Goal: Task Accomplishment & Management: Manage account settings

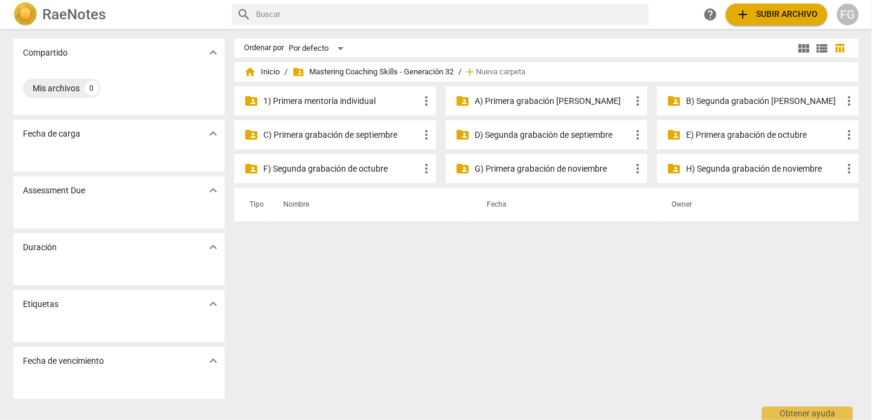
click at [352, 102] on p "1) Primera mentoría individual" at bounding box center [341, 101] width 156 height 13
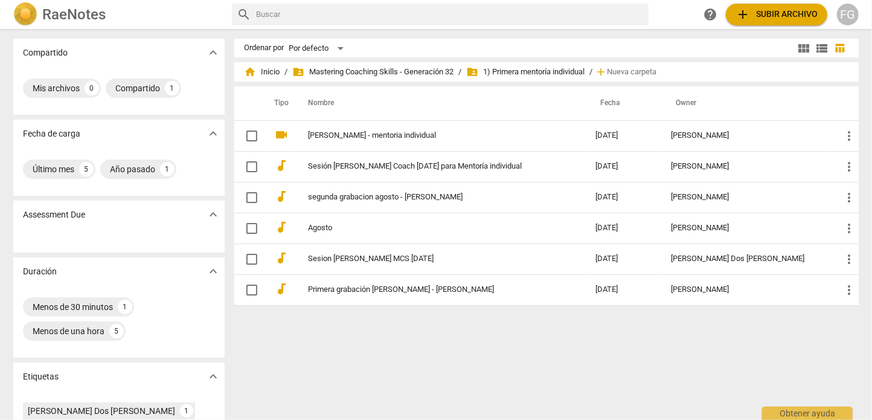
click at [844, 21] on div "FG" at bounding box center [848, 15] width 22 height 22
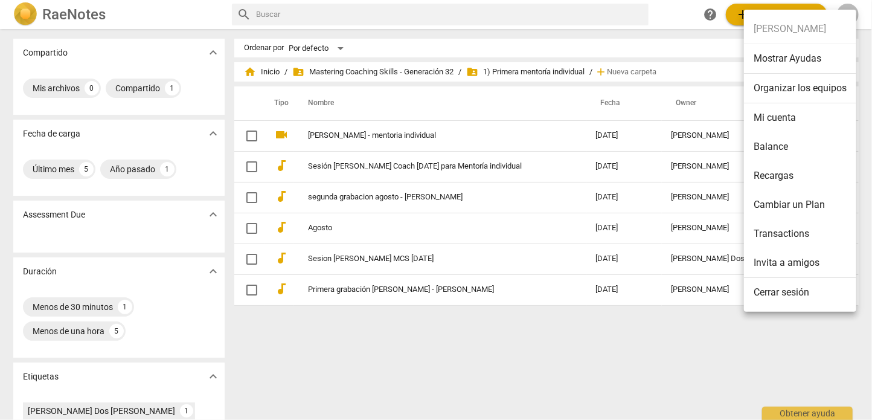
click at [783, 112] on li "Mi cuenta" at bounding box center [800, 117] width 112 height 29
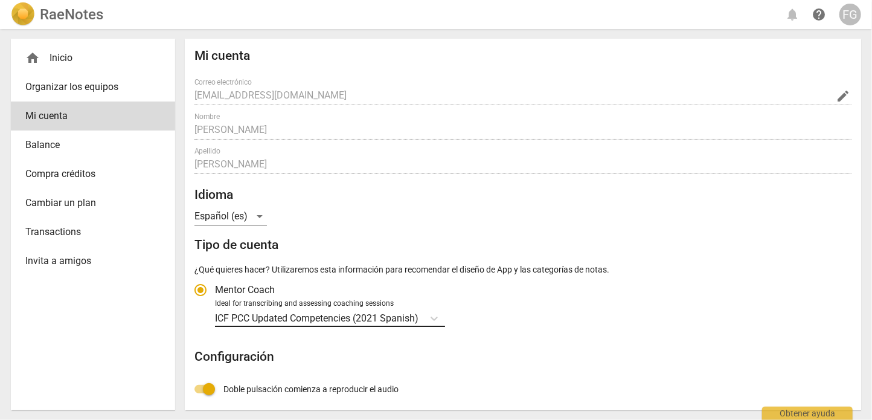
click at [277, 325] on p "ICF PCC Updated Competencies (2021 Spanish)" at bounding box center [316, 318] width 203 height 14
click at [0, 0] on input "Ideal for transcribing and assessing coaching sessions ICF PCC Updated Competen…" at bounding box center [0, 0] width 0 height 0
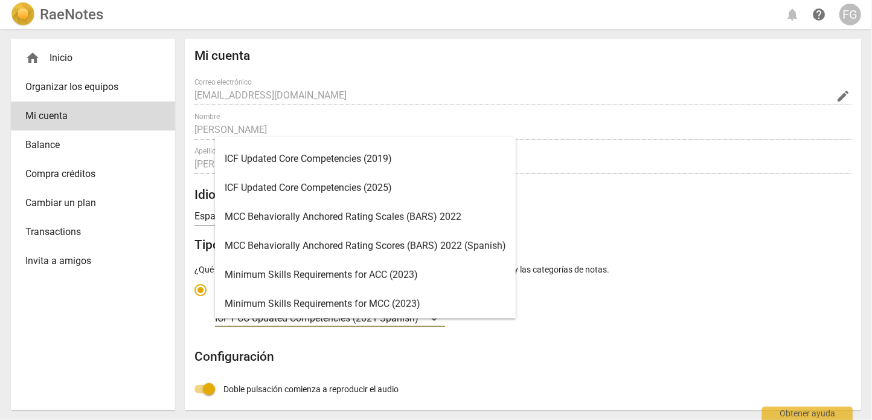
scroll to position [253, 0]
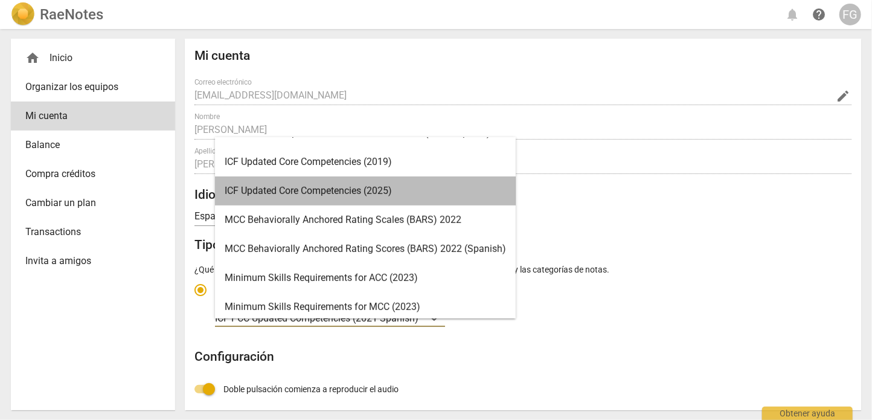
click at [415, 190] on div "ICF Updated Core Competencies (2025)" at bounding box center [365, 190] width 301 height 29
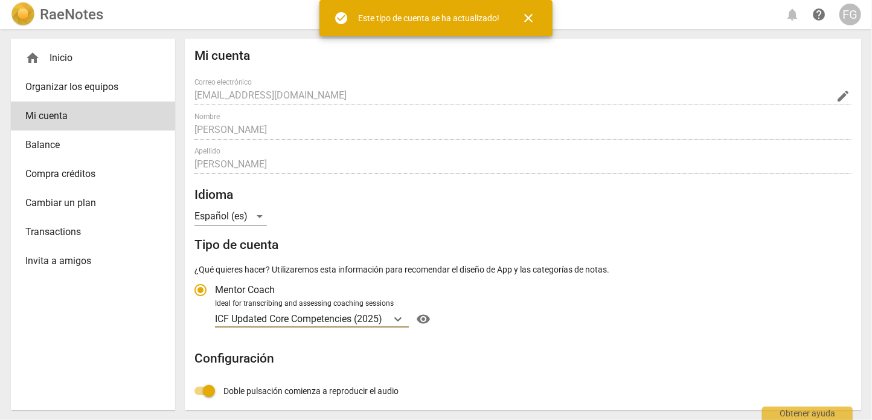
radio input "false"
click at [56, 72] on div "home Inicio" at bounding box center [93, 57] width 164 height 29
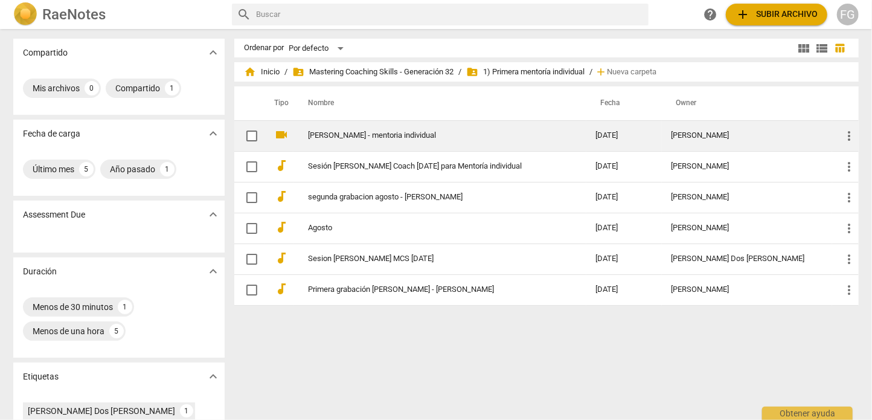
click at [346, 139] on link "[PERSON_NAME] - mentoria individual" at bounding box center [430, 135] width 245 height 9
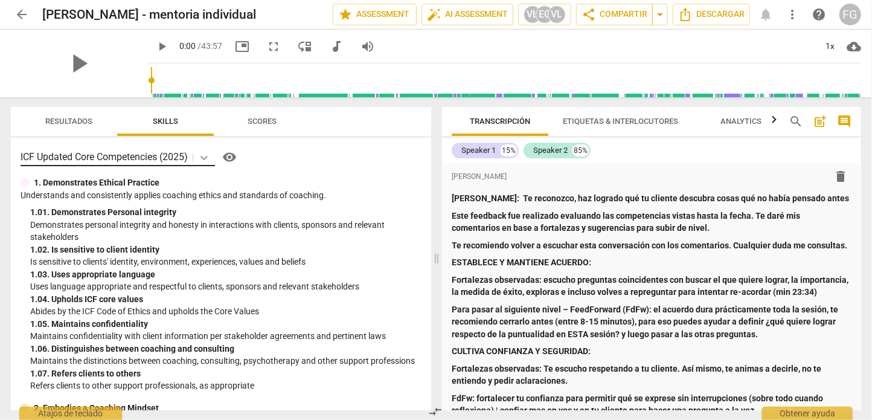
click at [202, 154] on icon at bounding box center [204, 158] width 12 height 12
click at [208, 154] on icon at bounding box center [204, 158] width 12 height 12
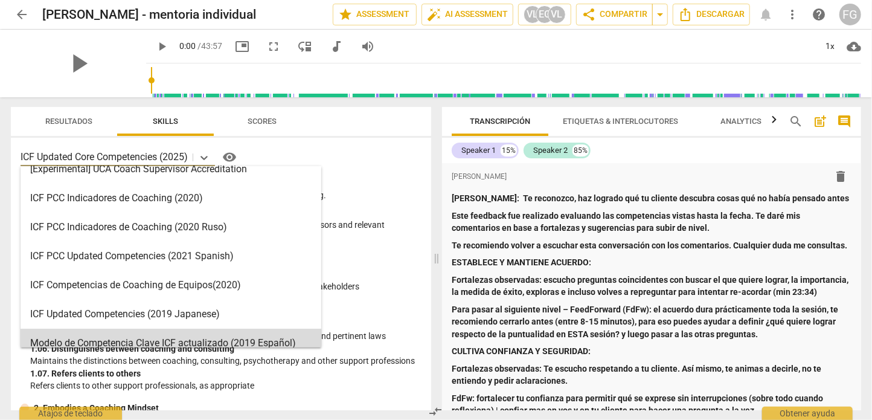
scroll to position [11, 0]
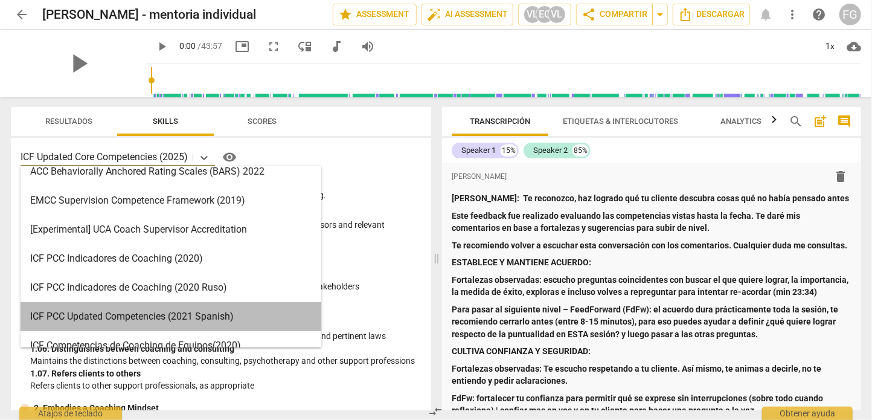
click at [115, 320] on div "ICF PCC Updated Competencies (2021 Spanish)" at bounding box center [171, 316] width 301 height 29
